Goal: Check status: Check status

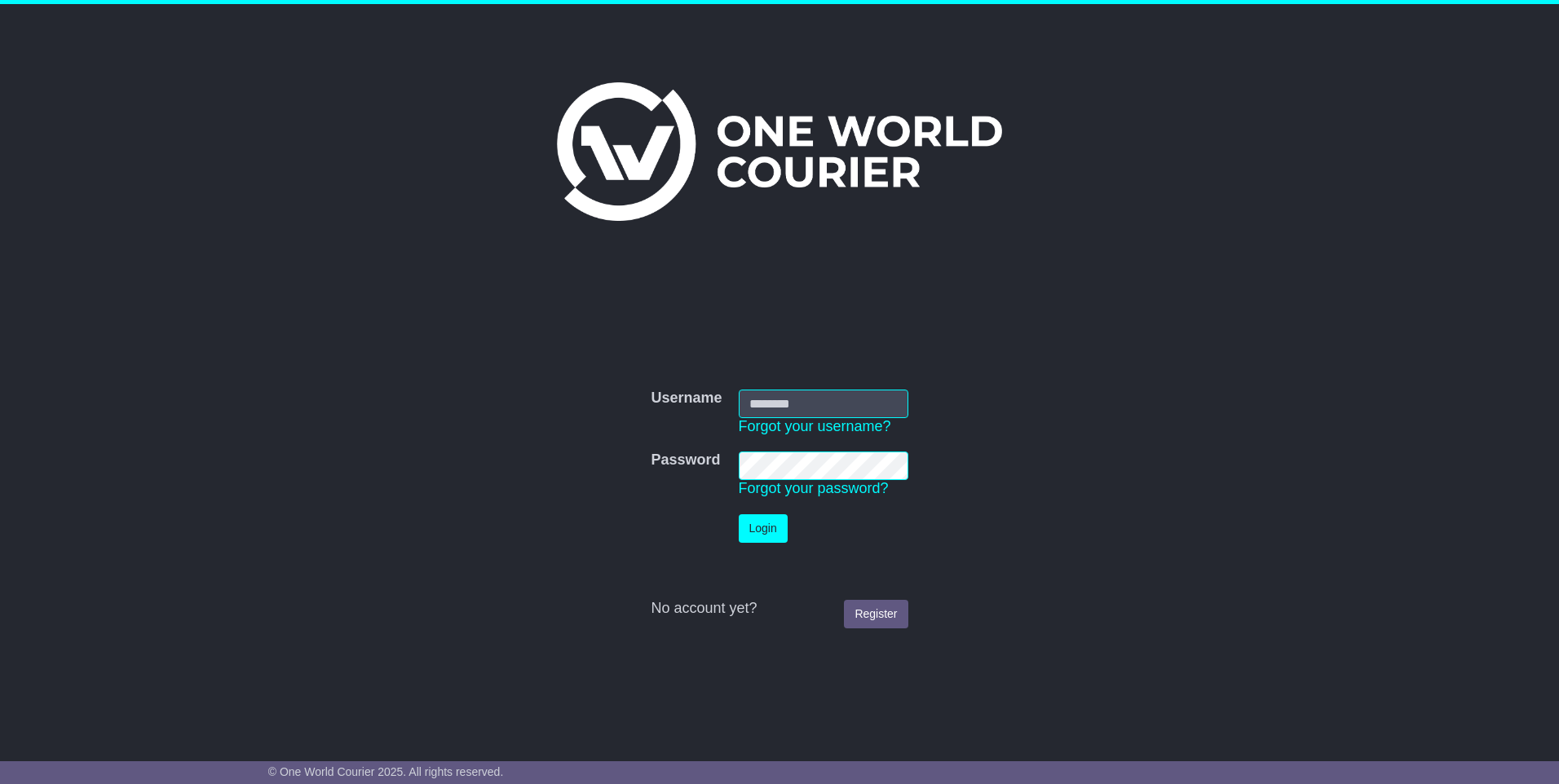
type input "**********"
drag, startPoint x: 0, startPoint y: 0, endPoint x: 771, endPoint y: 528, distance: 934.5
click at [771, 528] on button "Login" at bounding box center [763, 528] width 49 height 28
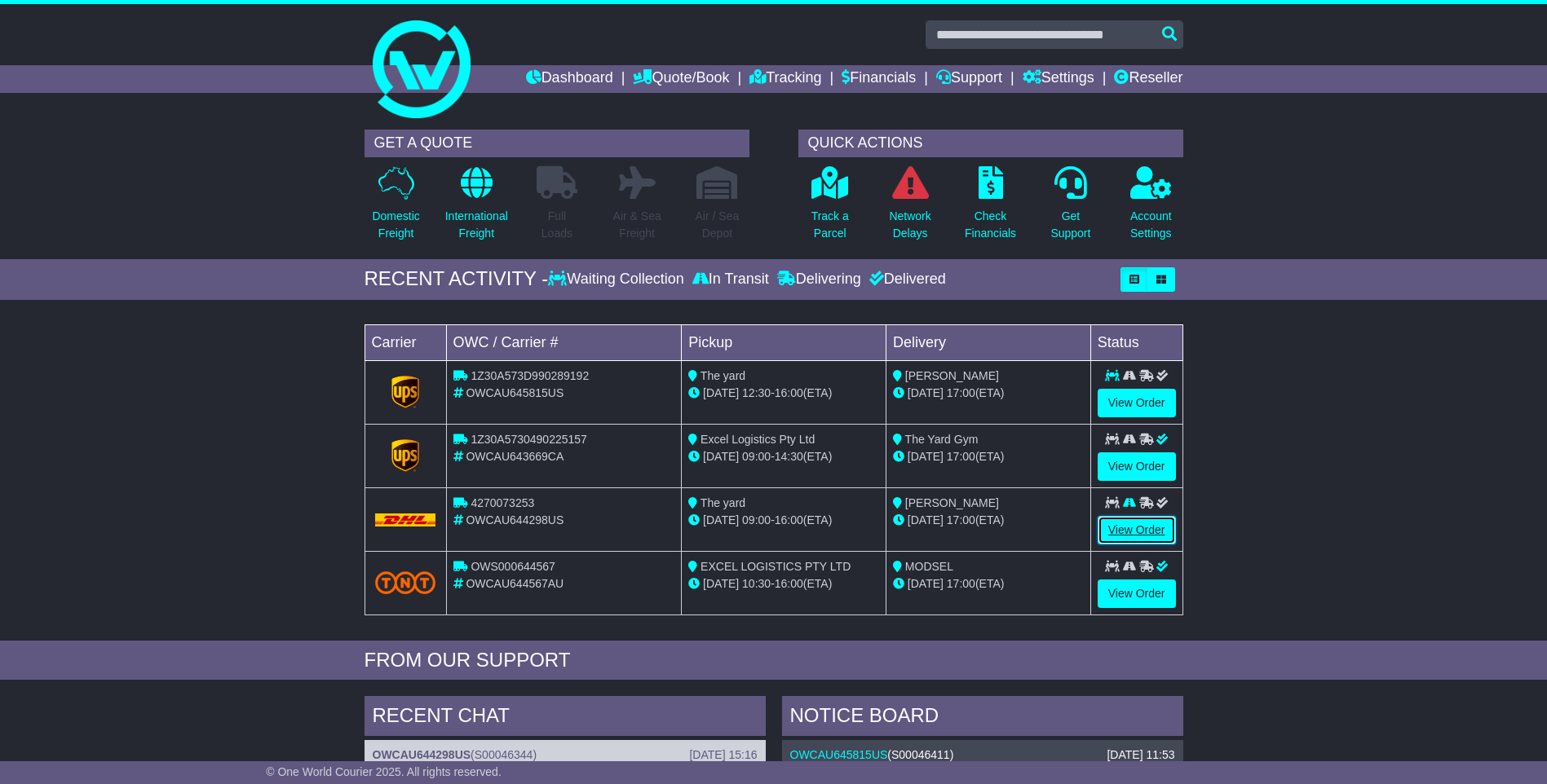
click at [1126, 523] on link "View Order" at bounding box center [1136, 530] width 78 height 28
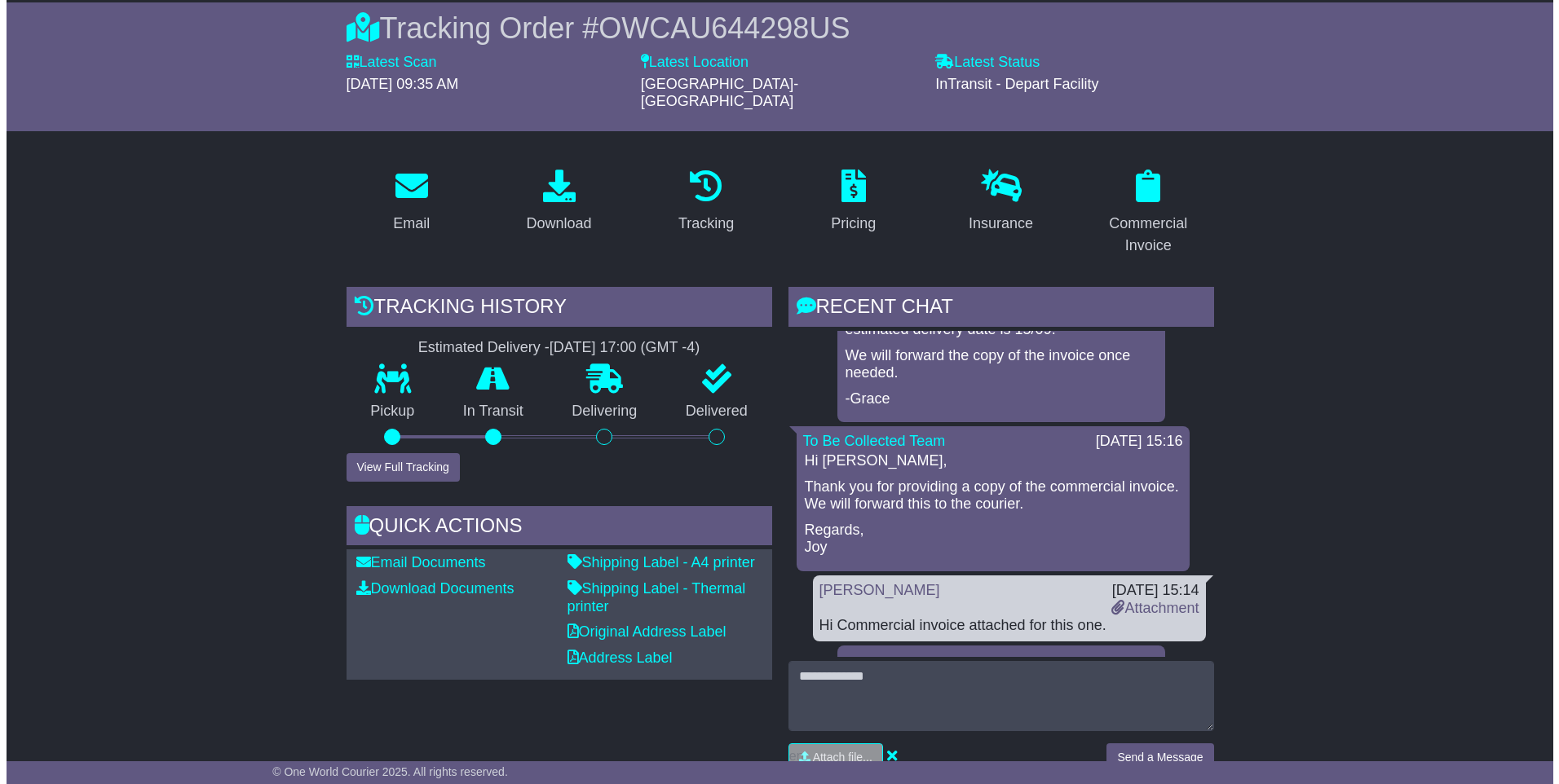
scroll to position [163, 0]
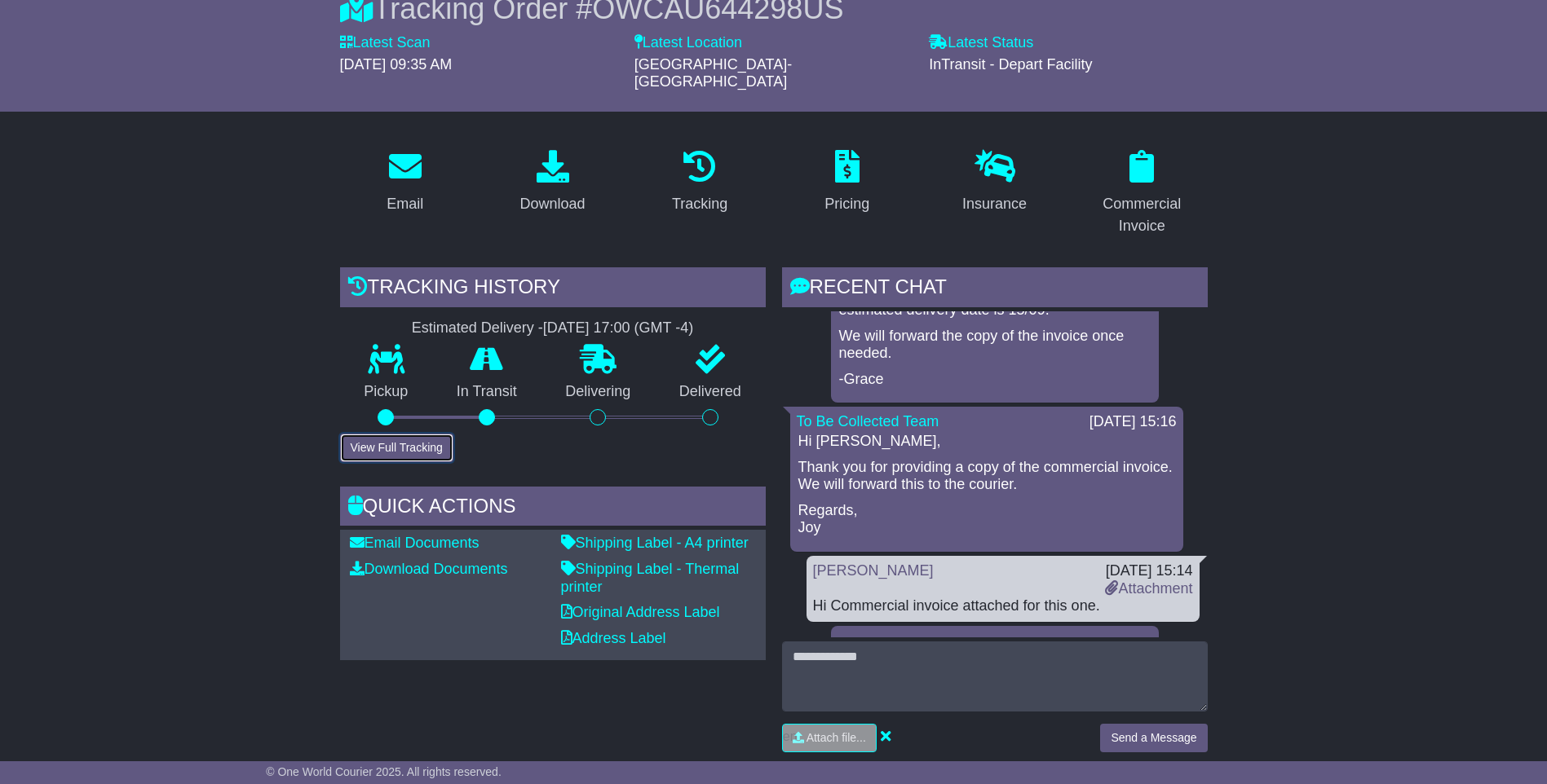
click at [402, 434] on button "View Full Tracking" at bounding box center [396, 448] width 114 height 28
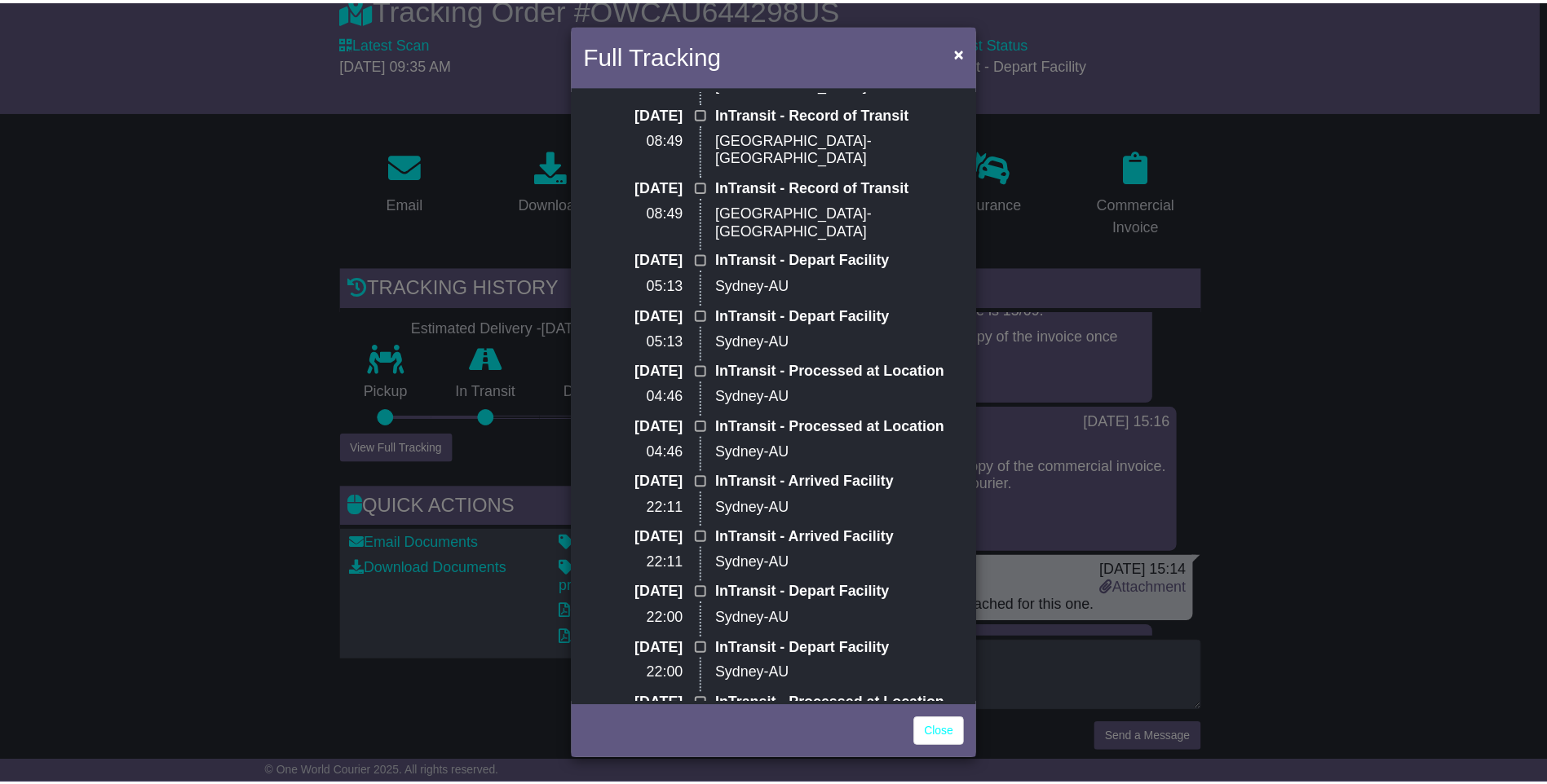
scroll to position [0, 0]
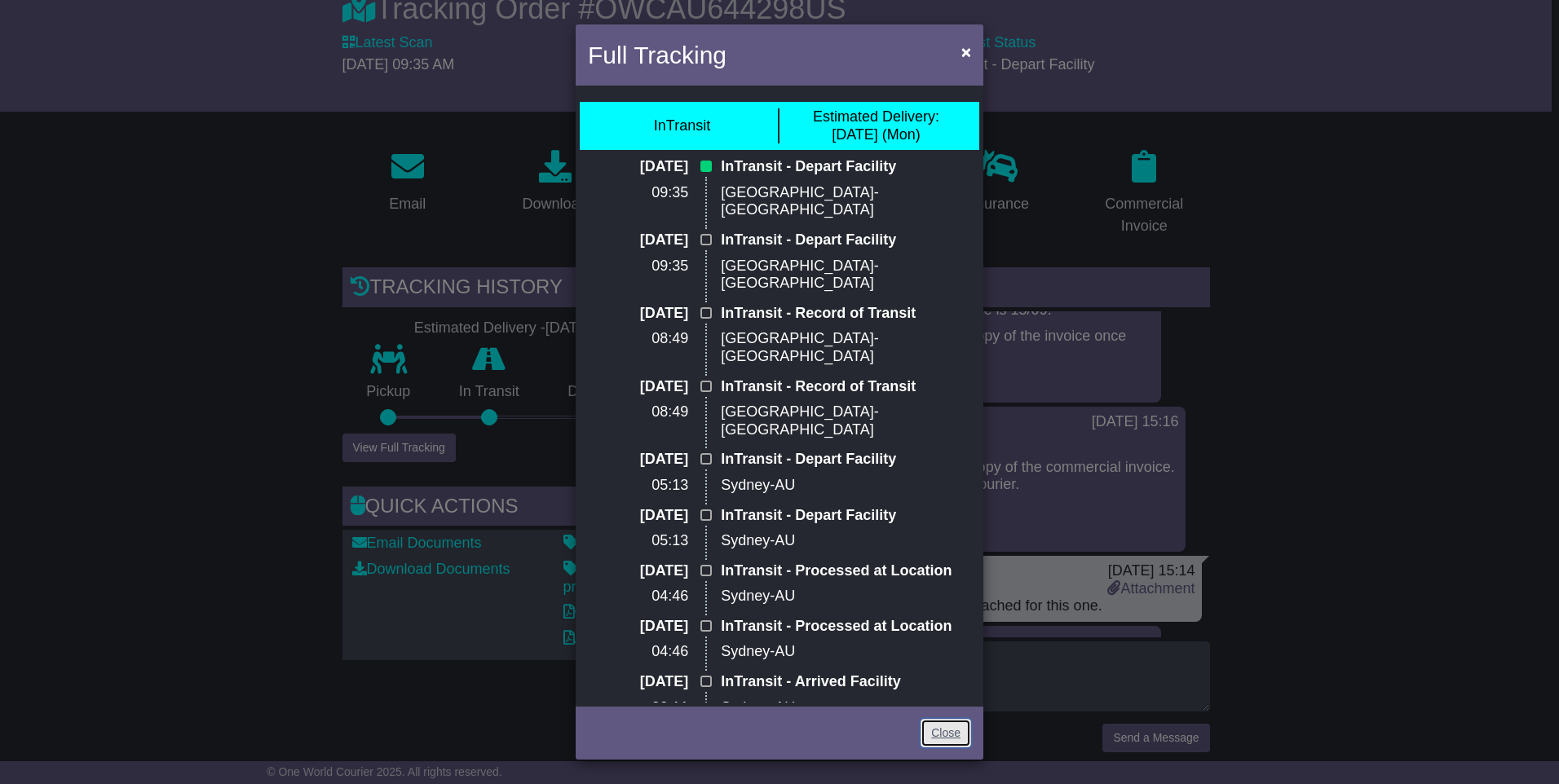
click at [946, 737] on link "Close" at bounding box center [946, 732] width 51 height 28
